Goal: Information Seeking & Learning: Learn about a topic

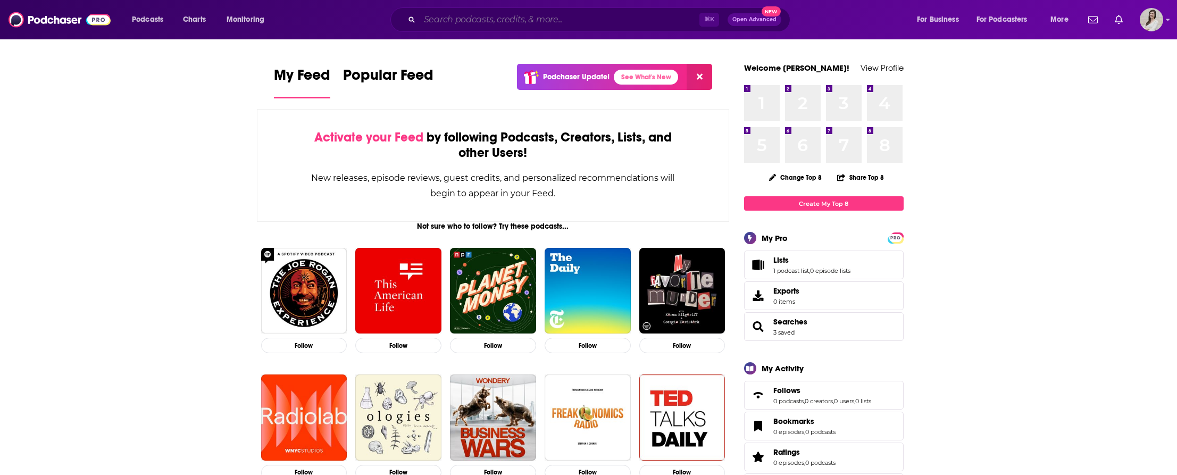
click at [536, 20] on input "Search podcasts, credits, & more..." at bounding box center [560, 19] width 280 height 17
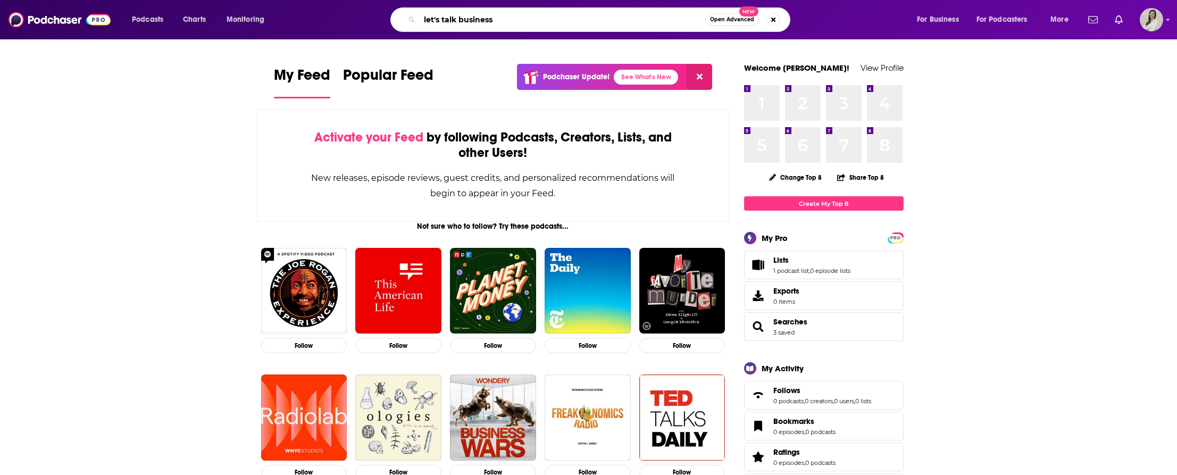
type input "let's talk business"
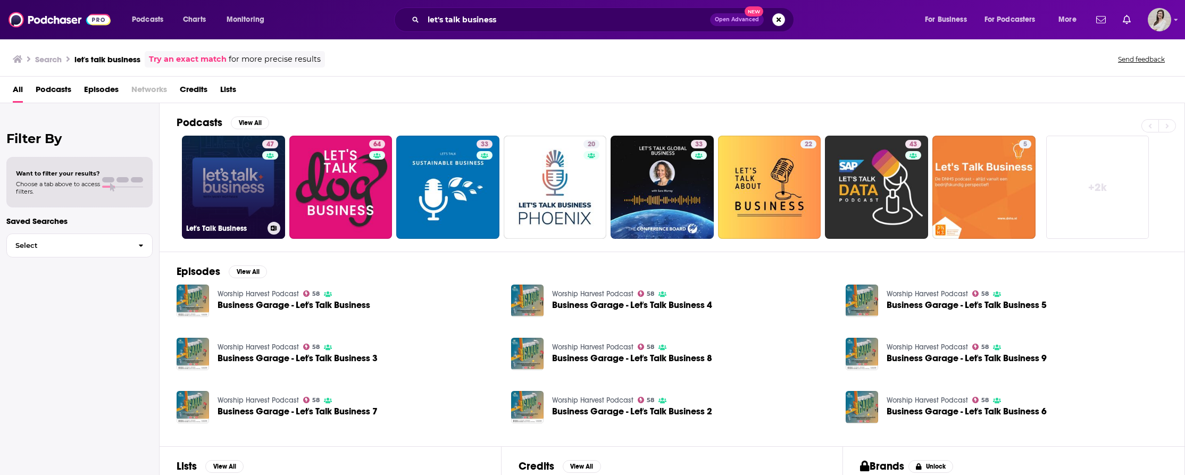
click at [269, 182] on div "47" at bounding box center [271, 181] width 19 height 82
click at [272, 227] on icon at bounding box center [274, 228] width 6 height 5
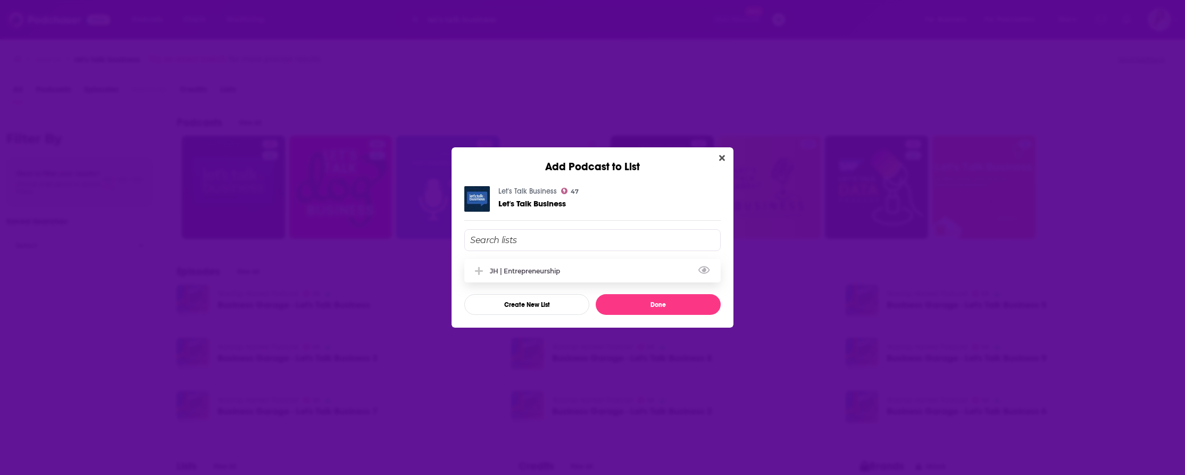
click at [544, 271] on div "JH | Entrepreneurship" at bounding box center [528, 271] width 77 height 8
click at [659, 302] on button "Done" at bounding box center [658, 304] width 125 height 21
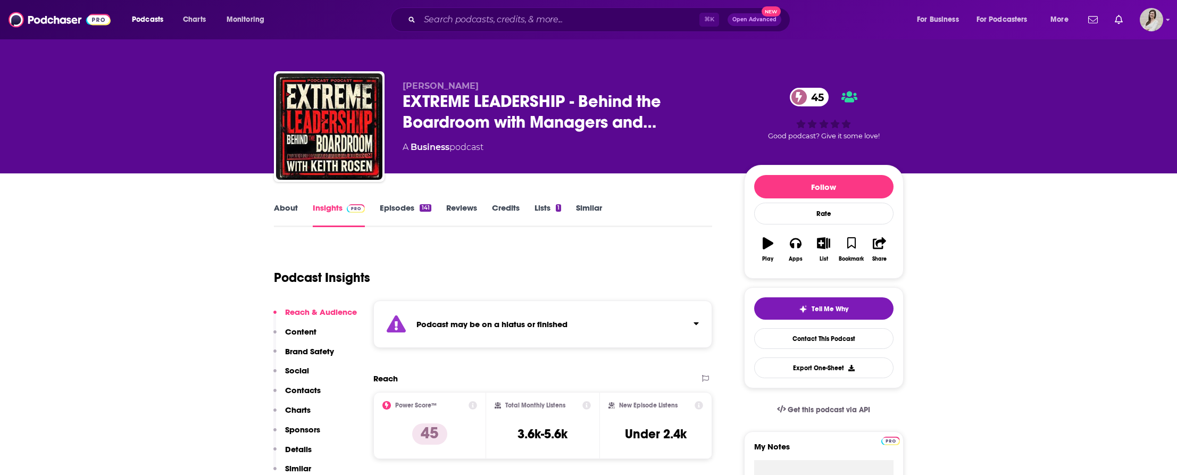
click at [401, 212] on link "Episodes 141" at bounding box center [405, 215] width 51 height 24
